Goal: Information Seeking & Learning: Learn about a topic

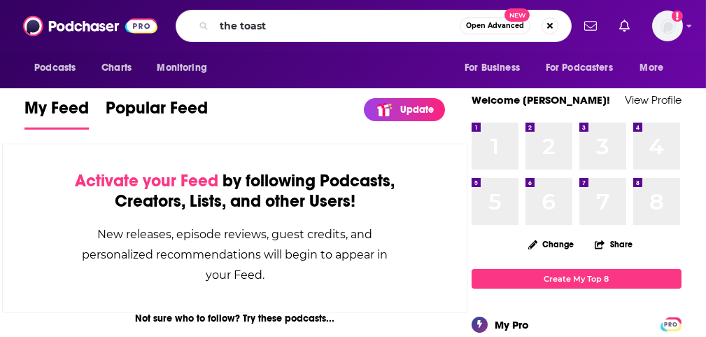
type input "the toast"
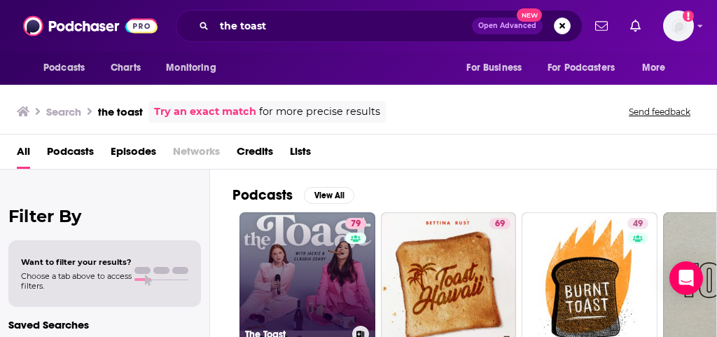
click at [323, 274] on link "79 The Toast" at bounding box center [307, 280] width 136 height 136
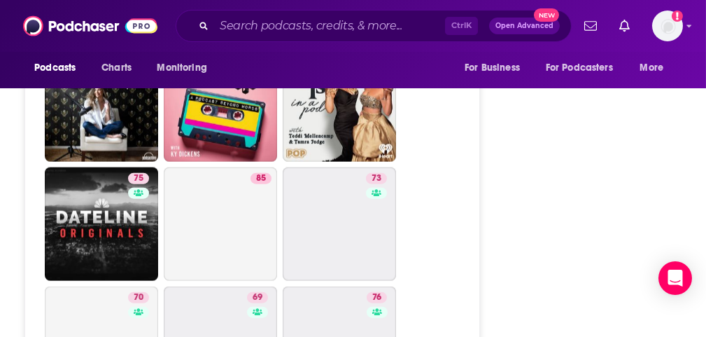
scroll to position [3709, 0]
